Goal: Information Seeking & Learning: Learn about a topic

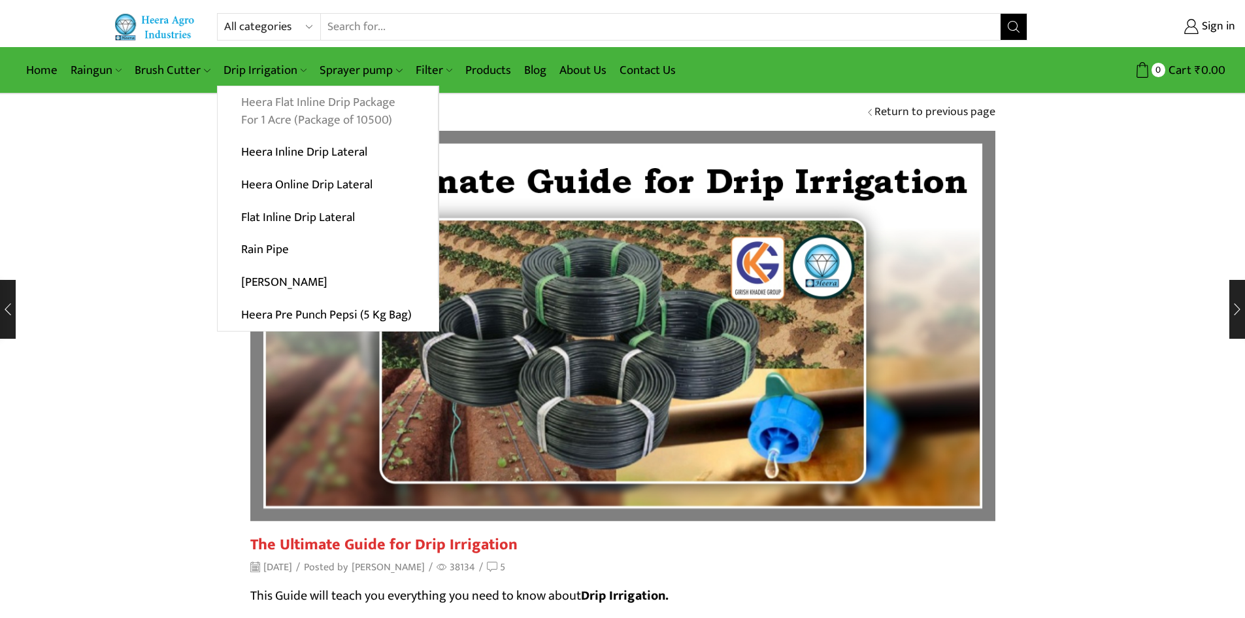
click at [270, 105] on link "Heera Flat Inline Drip Package For 1 Acre (Package of 10500)" at bounding box center [328, 111] width 220 height 50
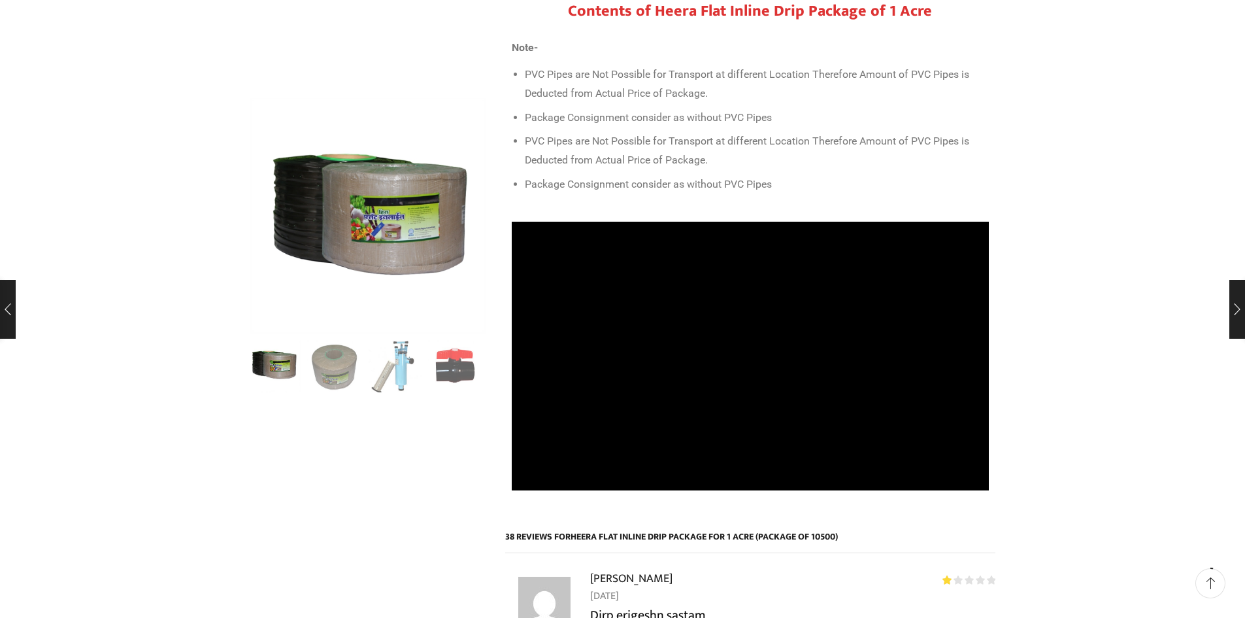
scroll to position [588, 0]
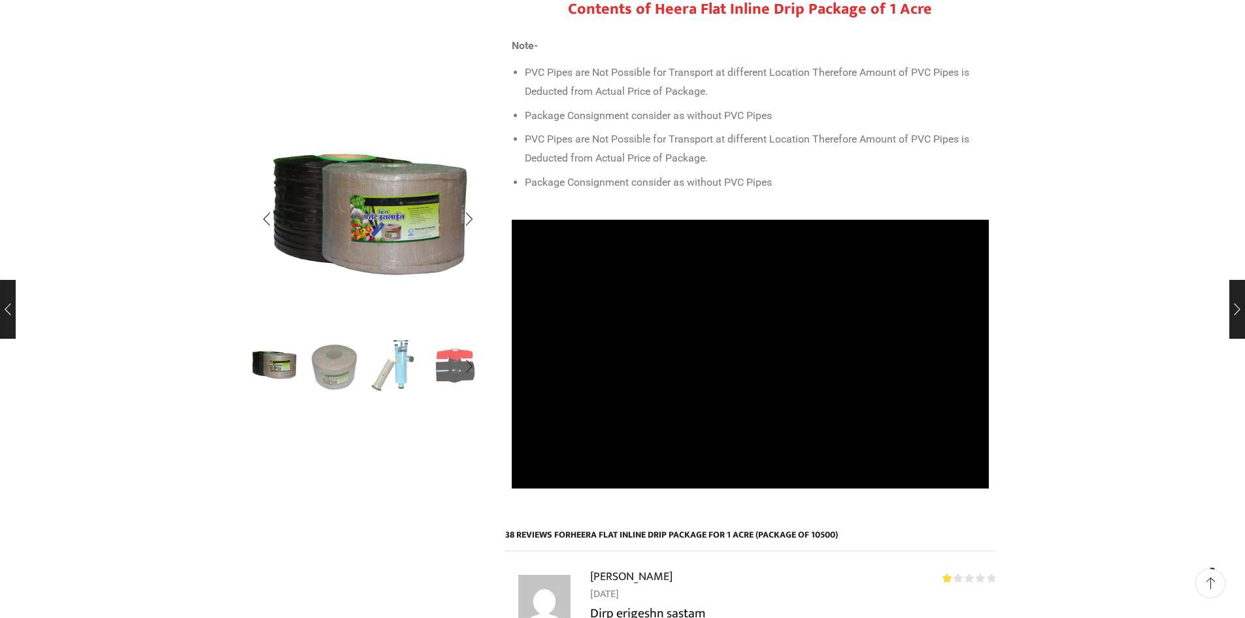
click at [403, 366] on img "3 / 10" at bounding box center [395, 365] width 54 height 54
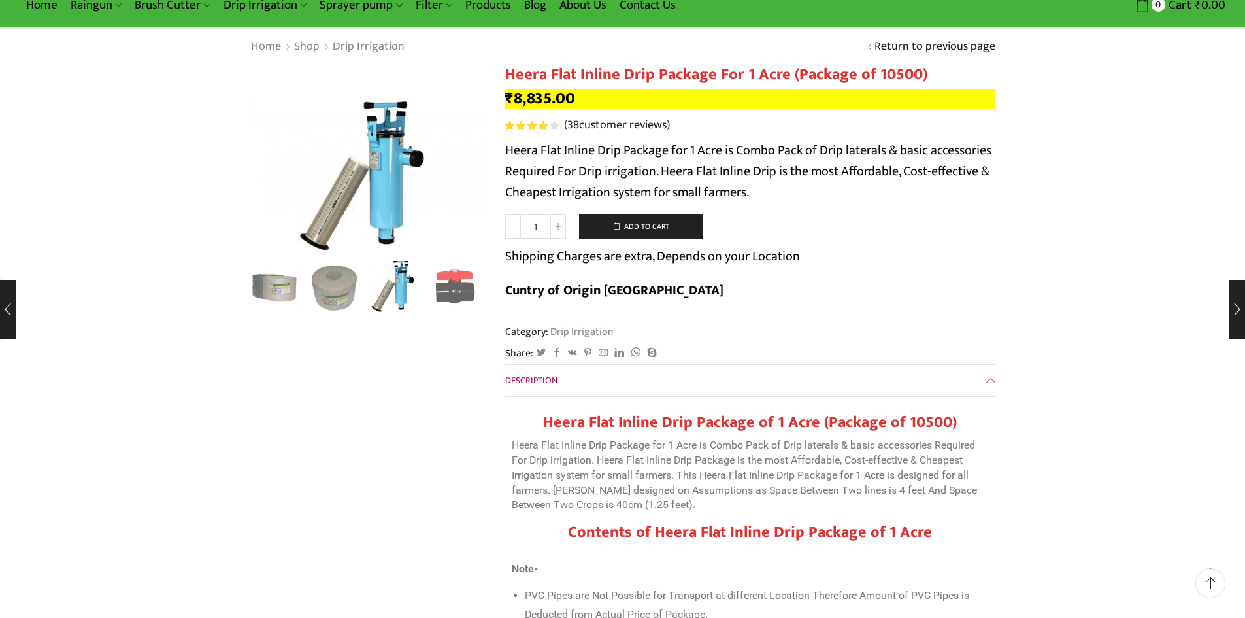
scroll to position [0, 0]
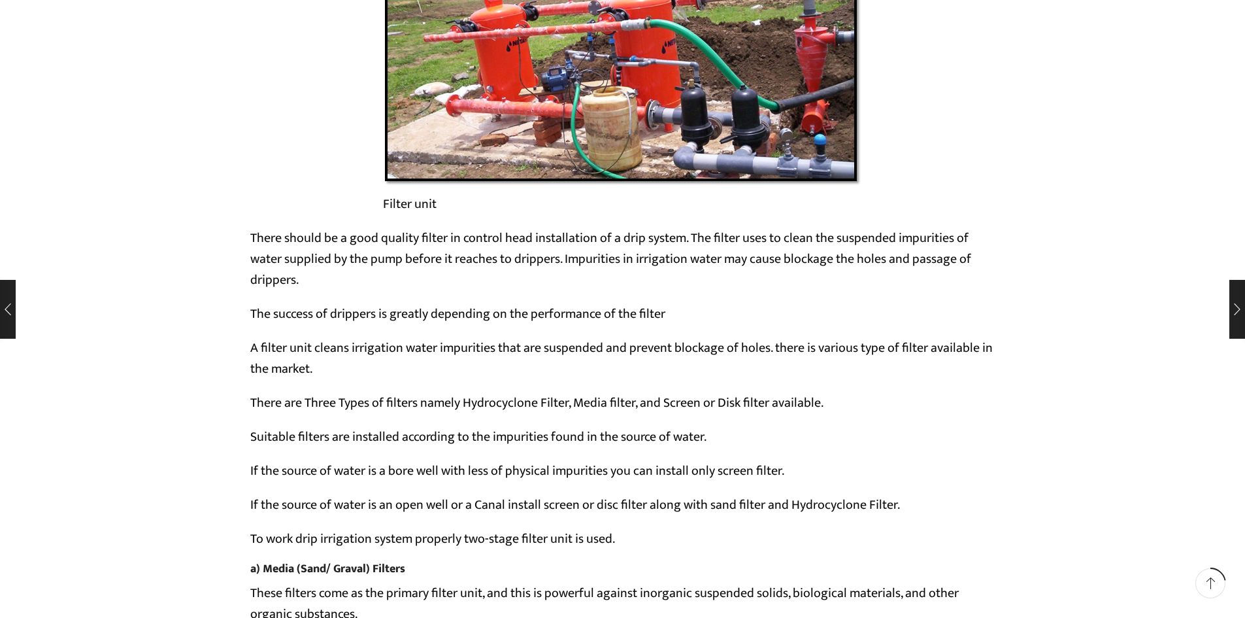
scroll to position [3400, 0]
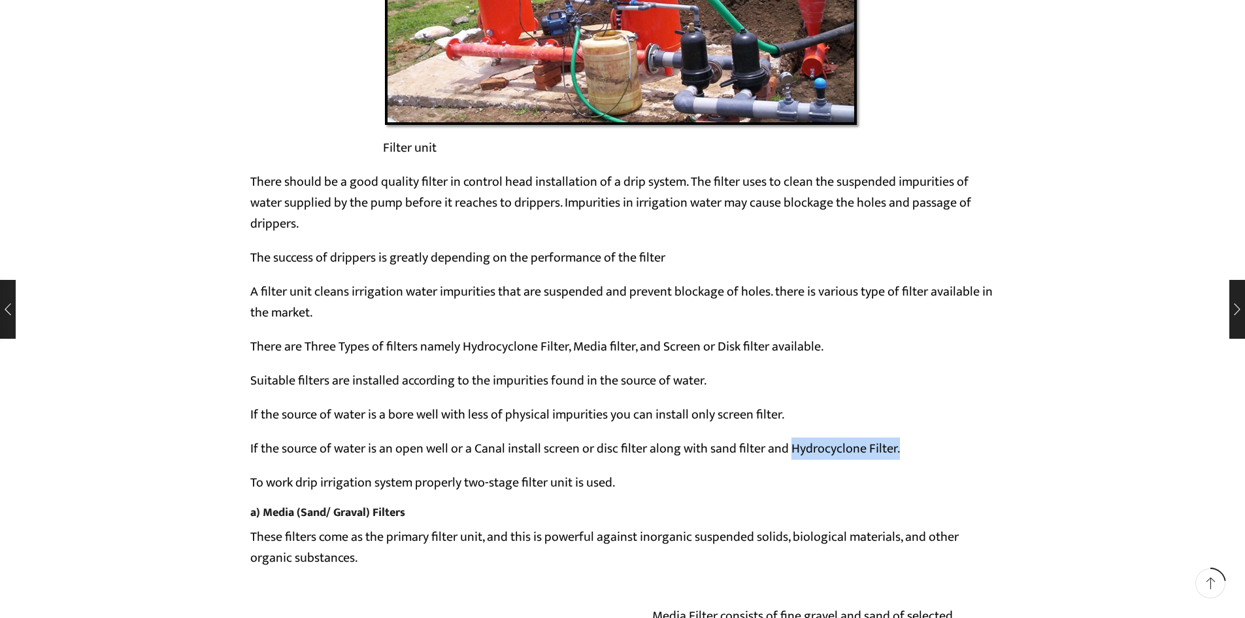
drag, startPoint x: 794, startPoint y: 447, endPoint x: 901, endPoint y: 448, distance: 106.6
click at [901, 448] on p "If the source of water is an open well or a Canal install screen or disc filter…" at bounding box center [622, 448] width 745 height 21
copy p "Hydrocyclone Filter."
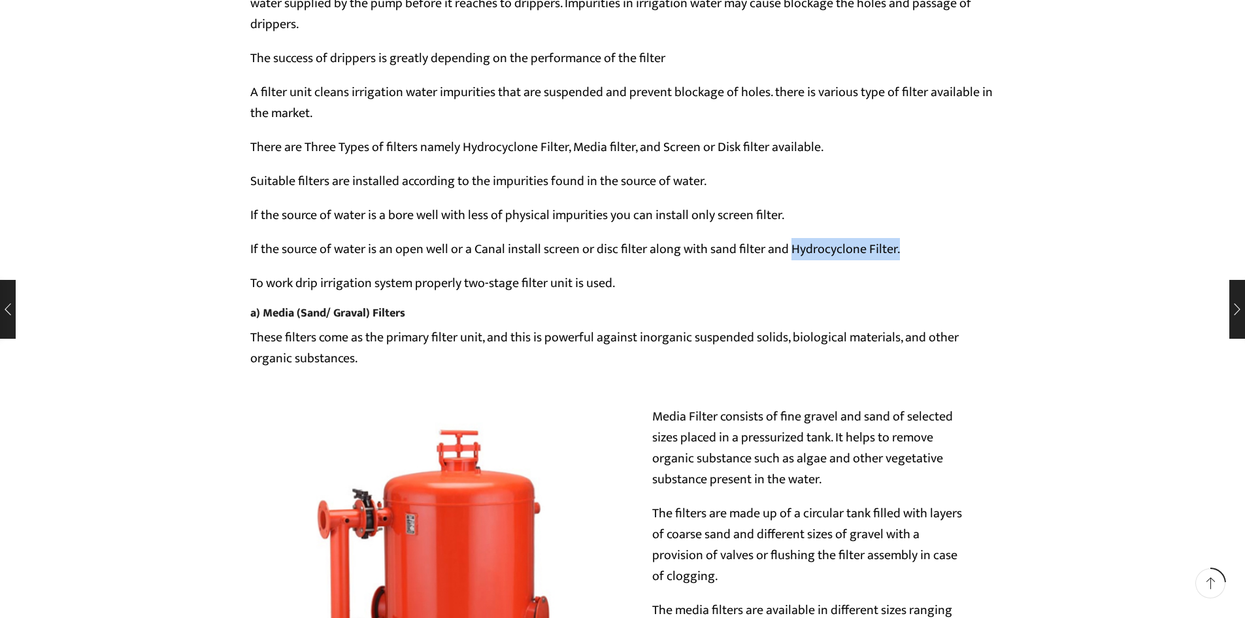
scroll to position [3596, 0]
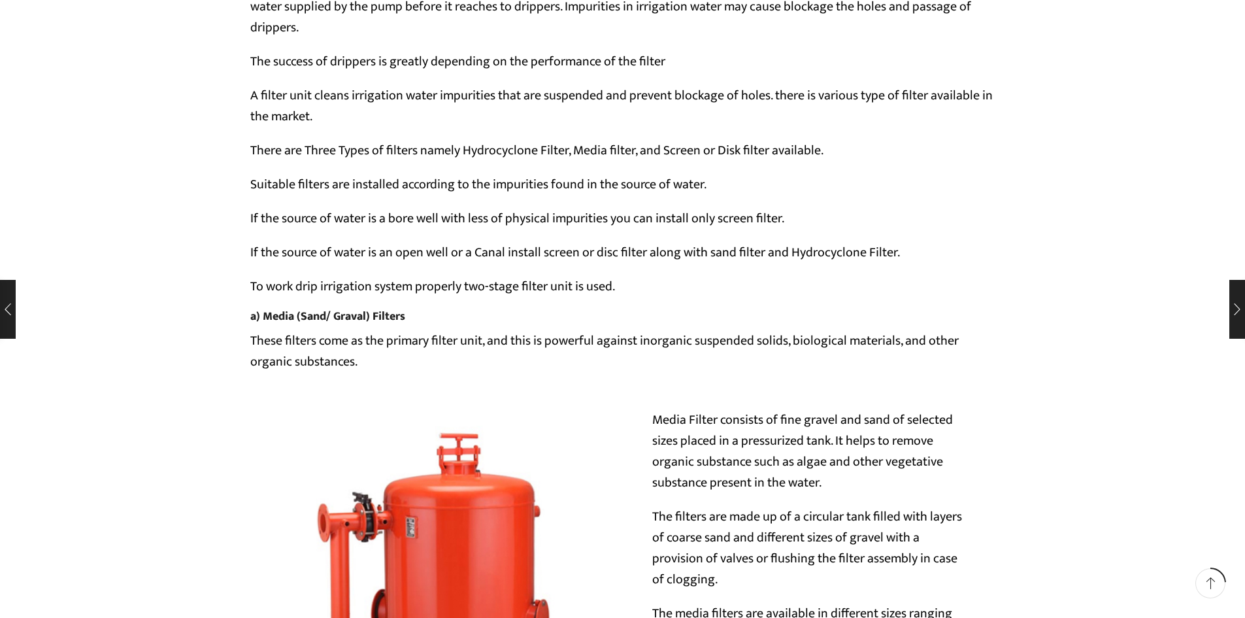
click at [648, 297] on p "To work drip irrigation system properly two-stage filter unit is used." at bounding box center [622, 286] width 745 height 21
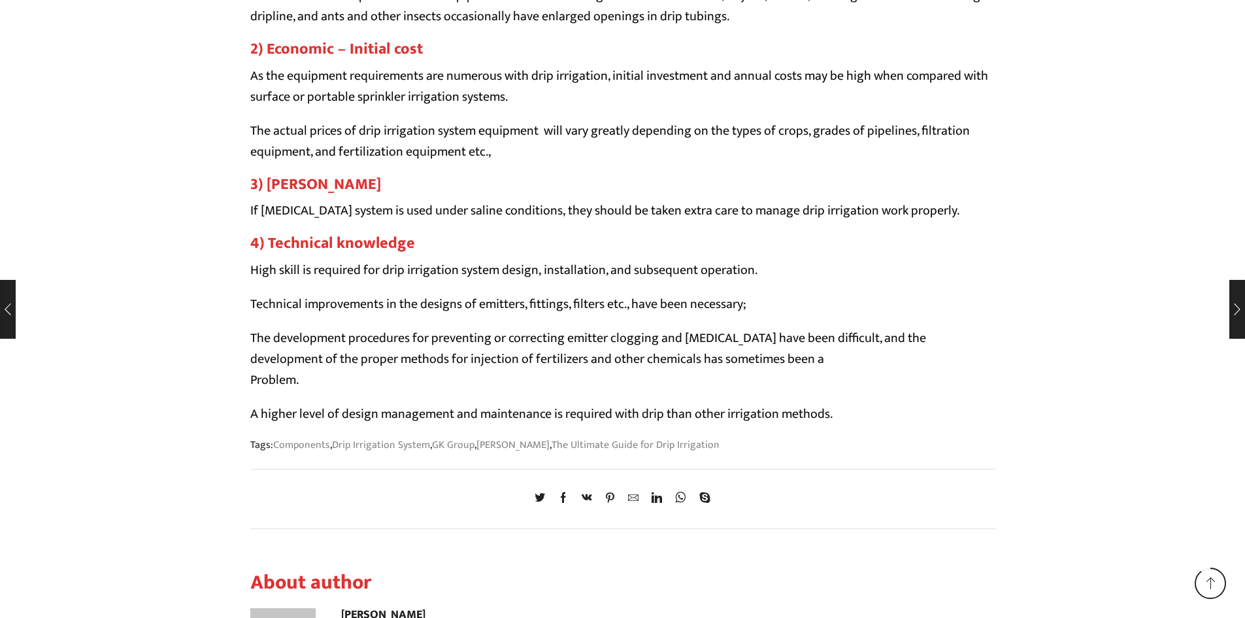
scroll to position [13141, 0]
